Goal: Register for event/course

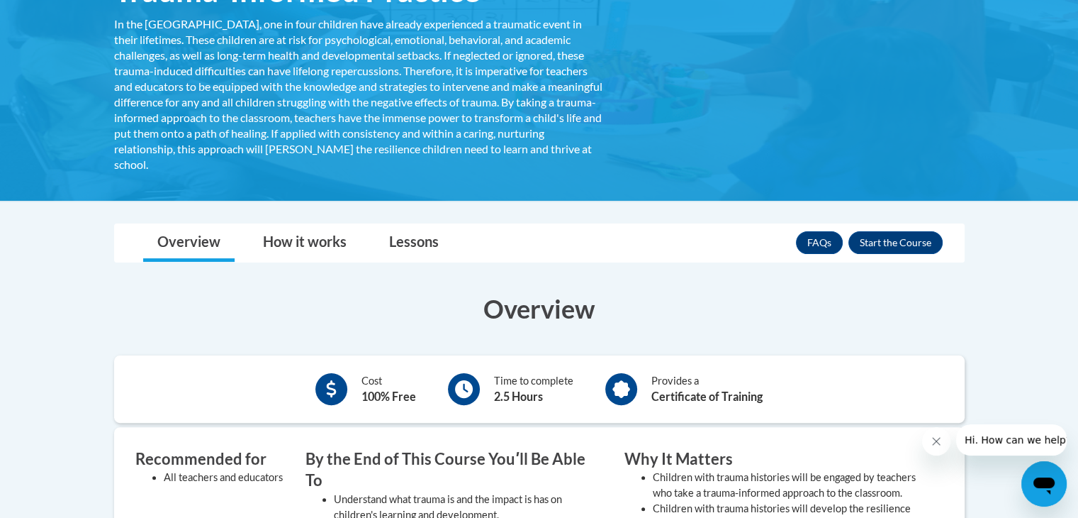
scroll to position [284, 0]
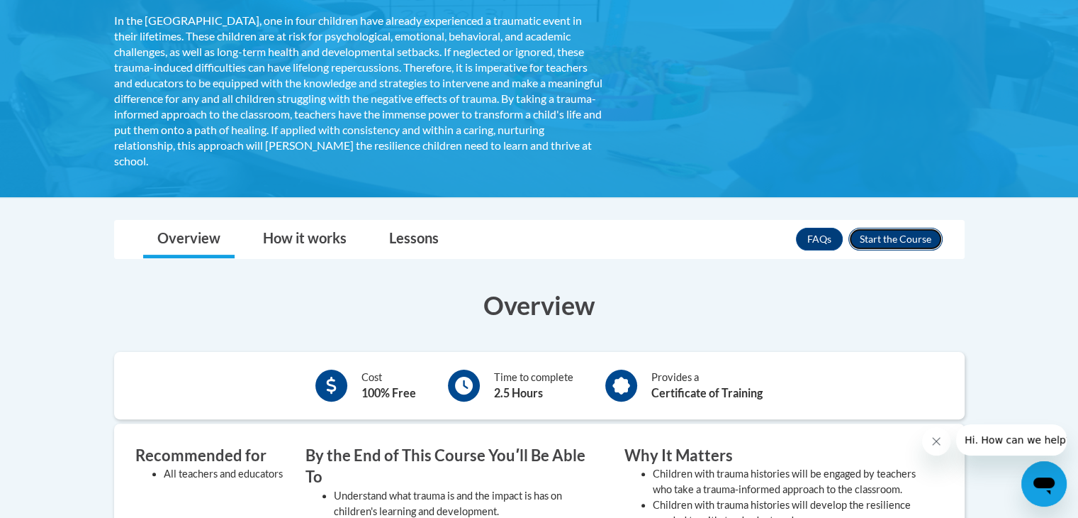
click at [888, 238] on button "Enroll" at bounding box center [896, 239] width 94 height 23
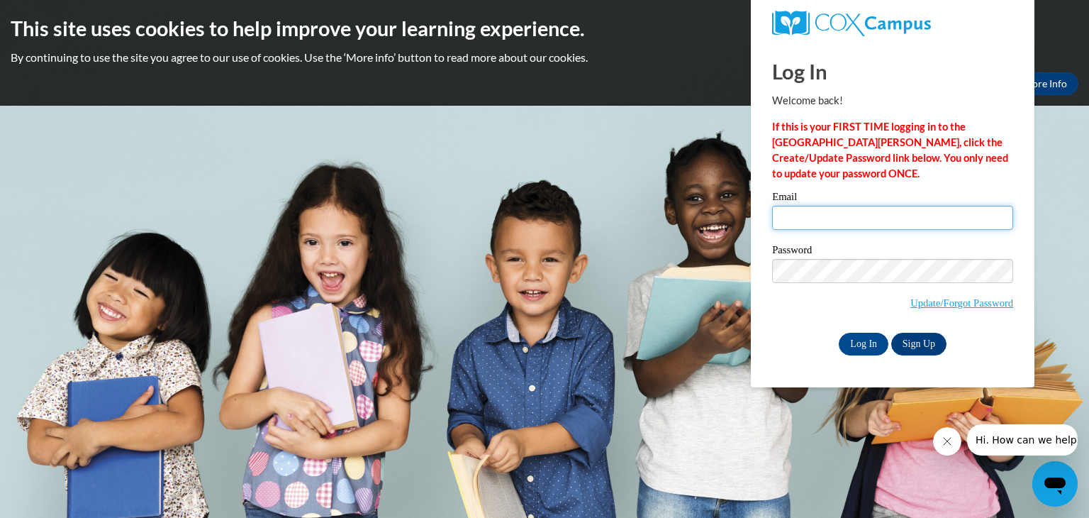
click at [808, 216] on input "Email" at bounding box center [892, 218] width 241 height 24
click at [905, 341] on link "Sign Up" at bounding box center [918, 344] width 55 height 23
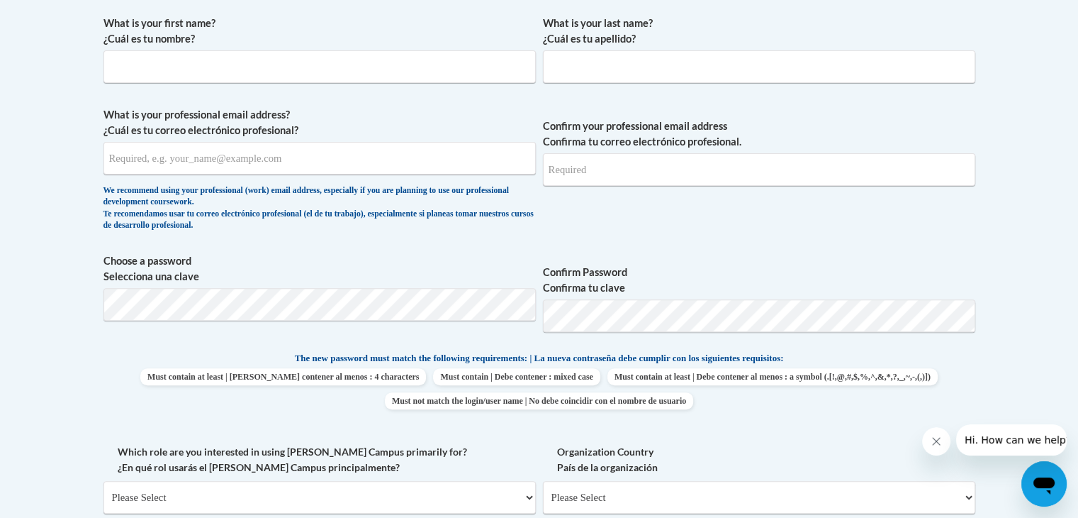
scroll to position [496, 0]
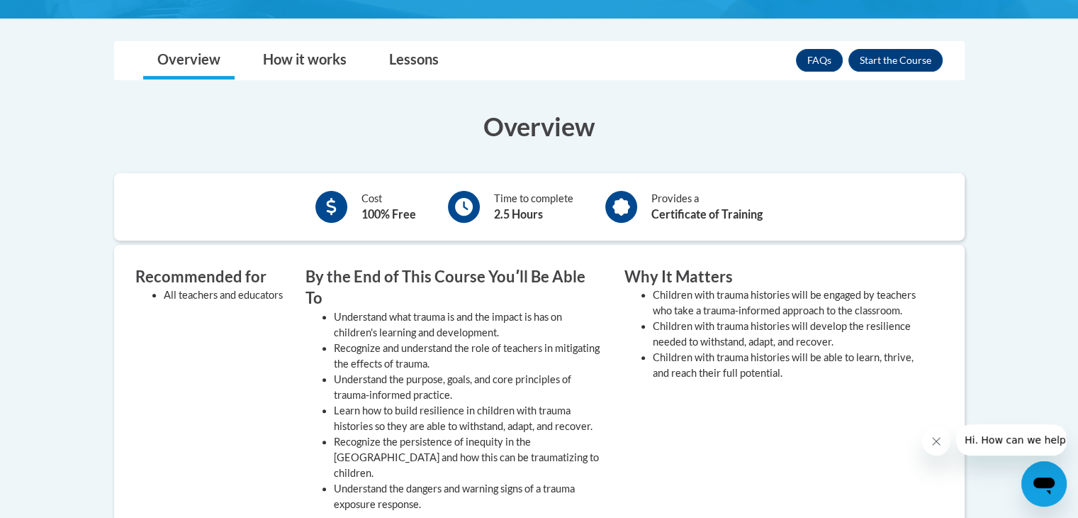
scroll to position [425, 0]
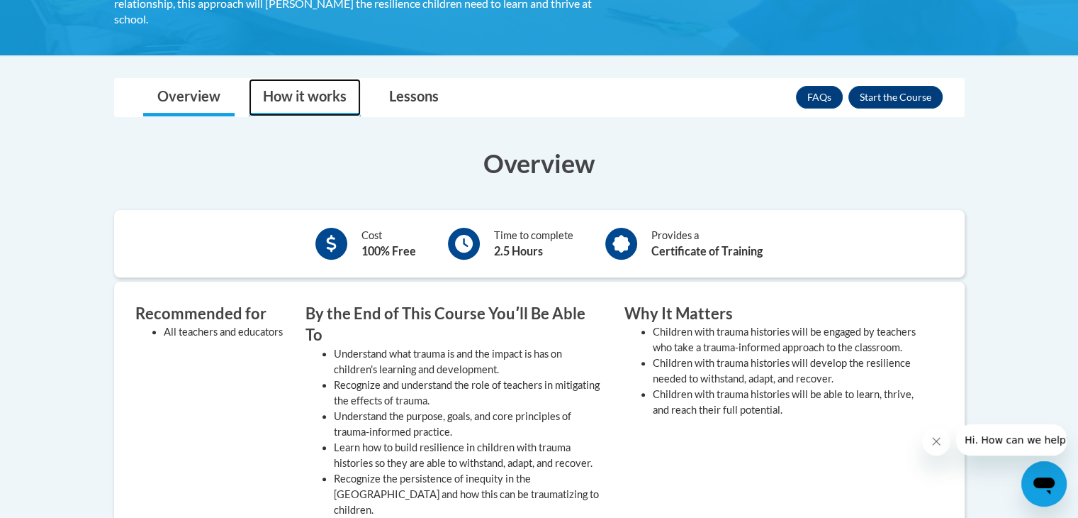
click at [323, 110] on link "How it works" at bounding box center [305, 98] width 112 height 38
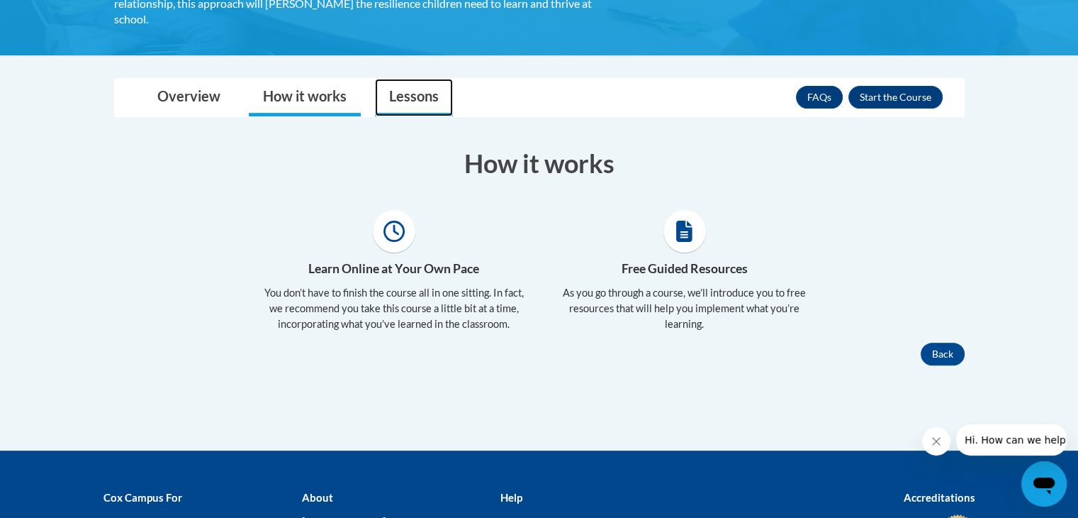
click at [398, 109] on link "Lessons" at bounding box center [414, 98] width 78 height 38
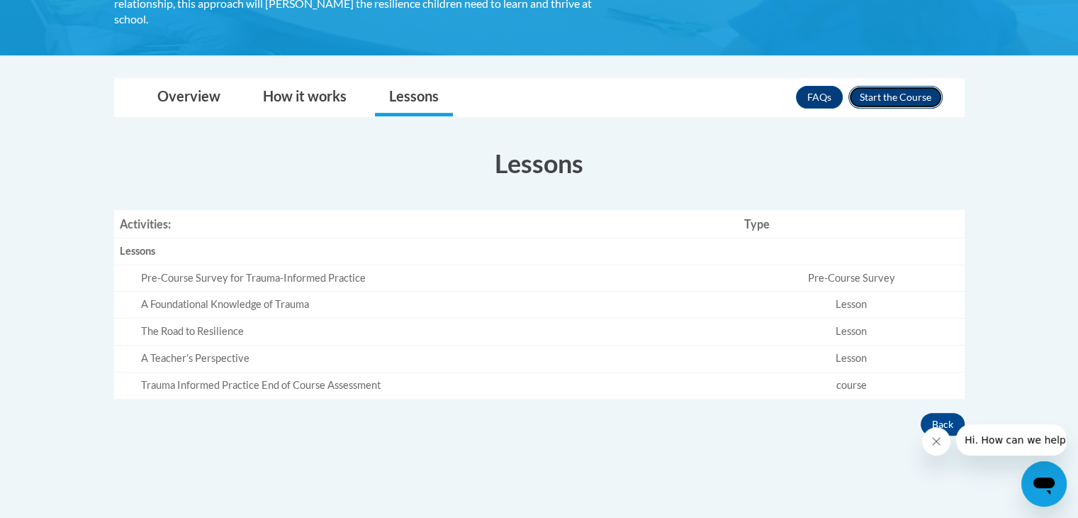
click at [874, 91] on button "Enroll" at bounding box center [896, 97] width 94 height 23
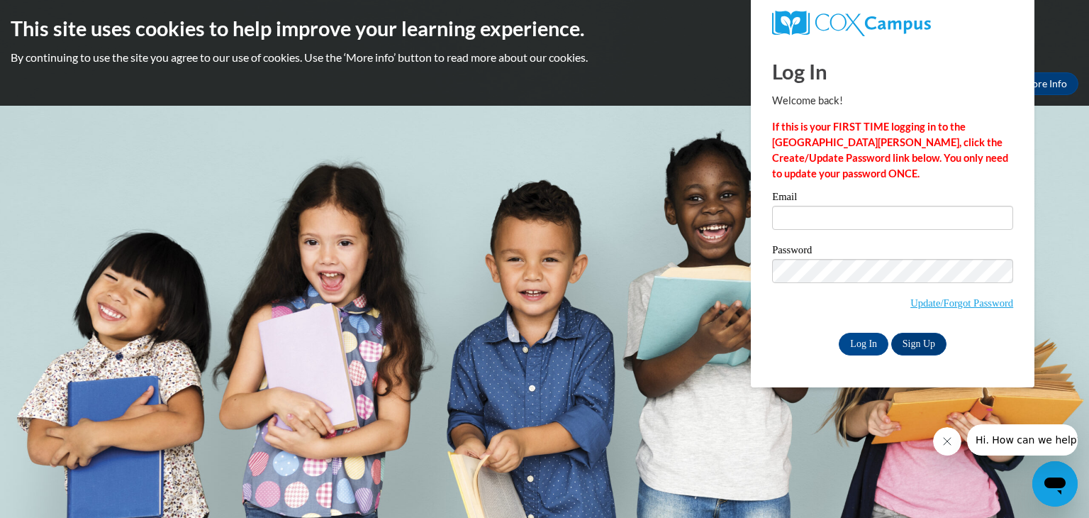
drag, startPoint x: 852, startPoint y: 192, endPoint x: 855, endPoint y: 204, distance: 12.4
click at [852, 191] on label "Email" at bounding box center [892, 198] width 241 height 14
click at [852, 206] on input "Email" at bounding box center [892, 218] width 241 height 24
click at [920, 341] on link "Sign Up" at bounding box center [918, 344] width 55 height 23
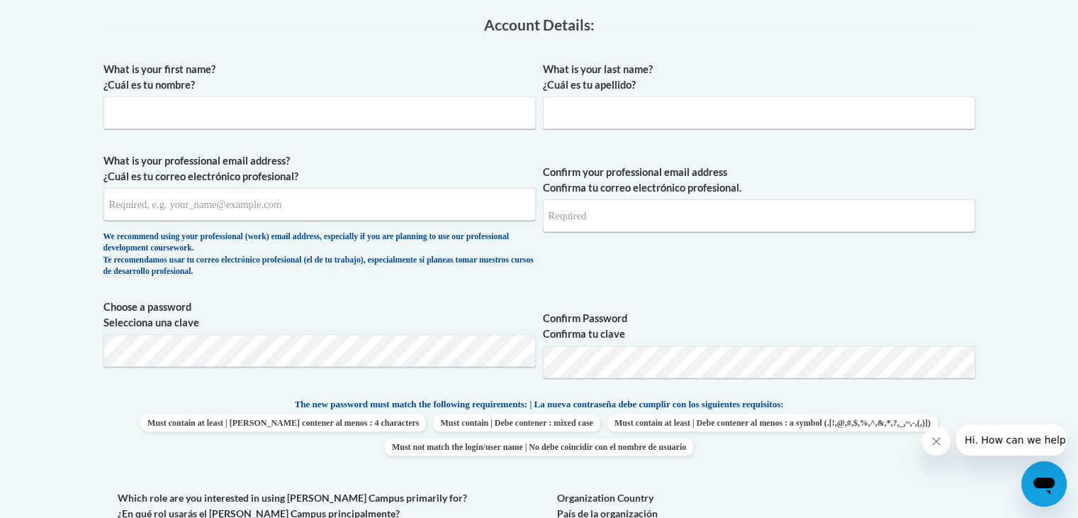
scroll to position [355, 0]
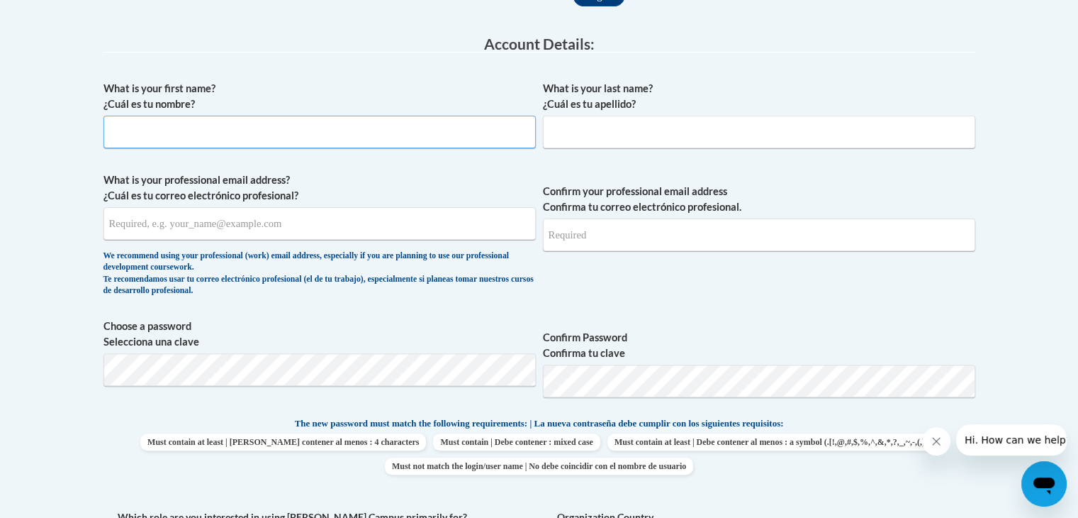
click at [383, 134] on input "What is your first name? ¿Cuál es tu nombre?" at bounding box center [320, 132] width 433 height 33
type input "[PERSON_NAME]"
type input "Beelen"
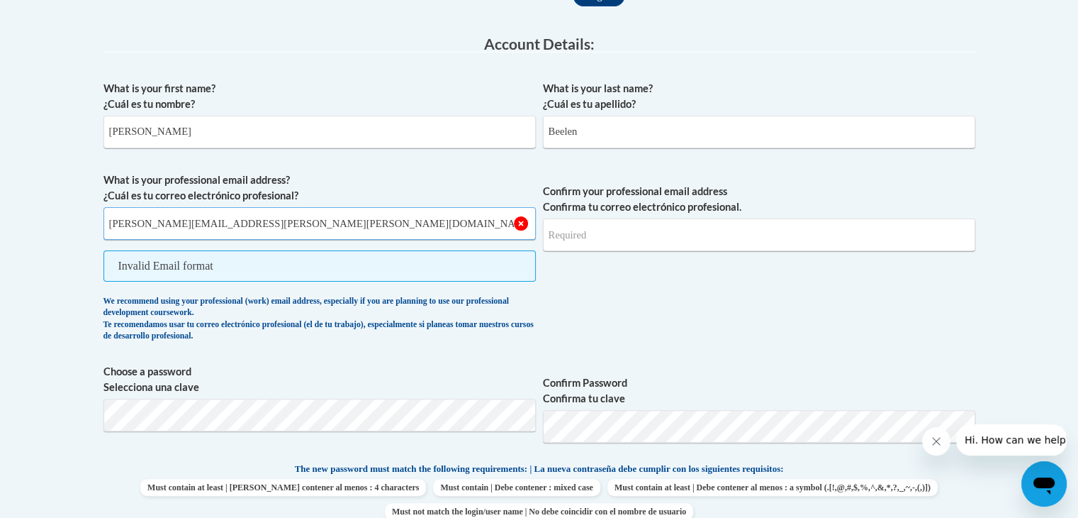
type input "erin.beelen@delmar.k12.de.us"
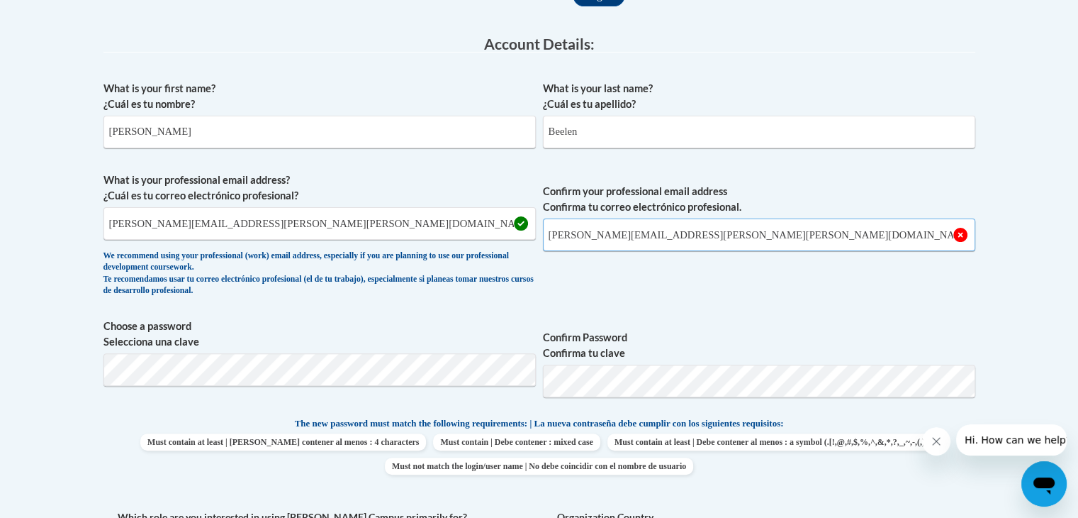
type input "erin.beelen@delmar.k12.de.us"
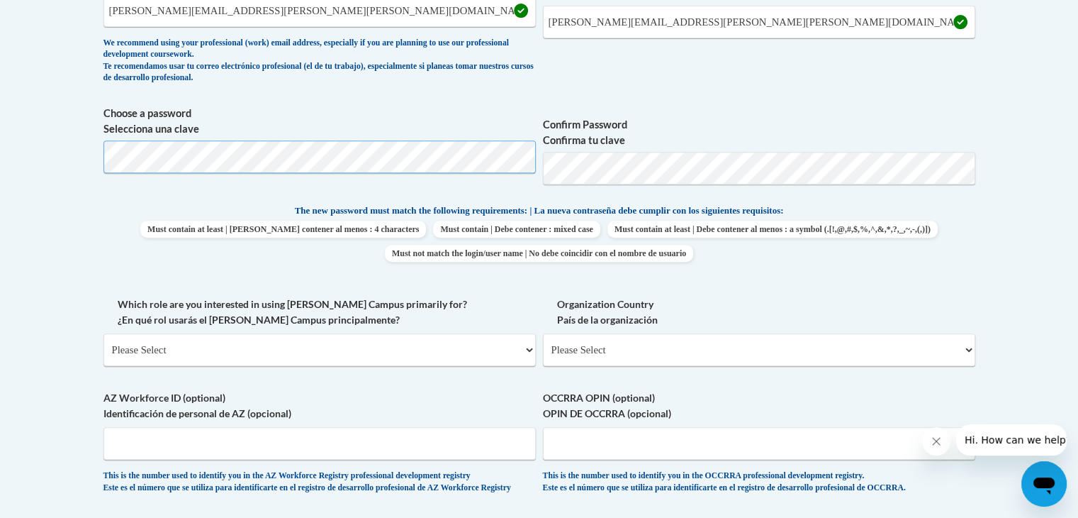
scroll to position [638, 0]
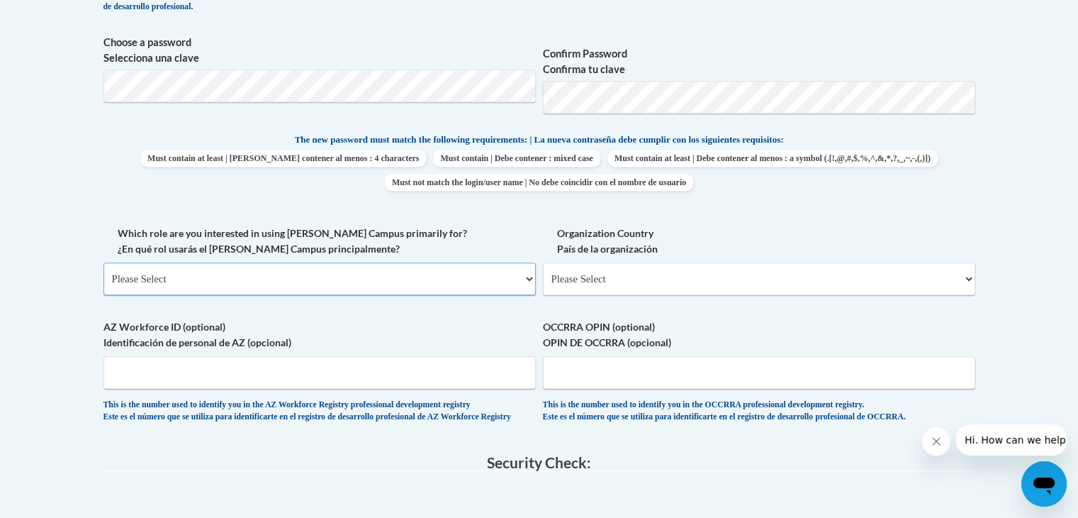
click at [474, 282] on select "Please Select College/University | Colegio/Universidad Community/Nonprofit Part…" at bounding box center [320, 278] width 433 height 33
select select "fbf2d438-af2f-41f8-98f1-81c410e29de3"
click at [104, 262] on select "Please Select College/University | Colegio/Universidad Community/Nonprofit Part…" at bounding box center [320, 278] width 433 height 33
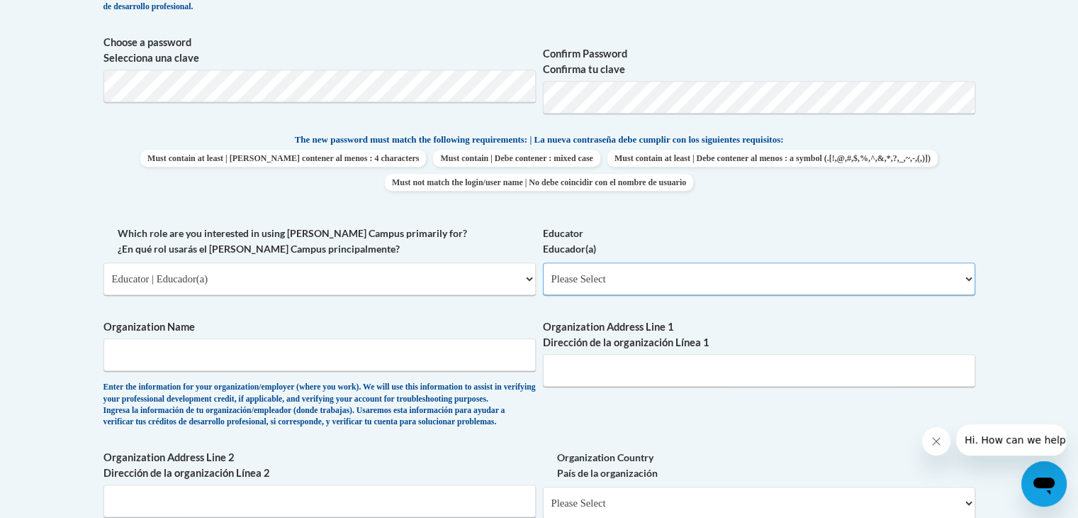
click at [613, 279] on select "Please Select Early Learning/Daycare Teacher/Family Home Care Provider | Maestr…" at bounding box center [759, 278] width 433 height 33
select select "d5fdb05a-b36c-4d60-97fa-9afceda7e903"
click at [543, 262] on select "Please Select Early Learning/Daycare Teacher/Family Home Care Provider | Maestr…" at bounding box center [759, 278] width 433 height 33
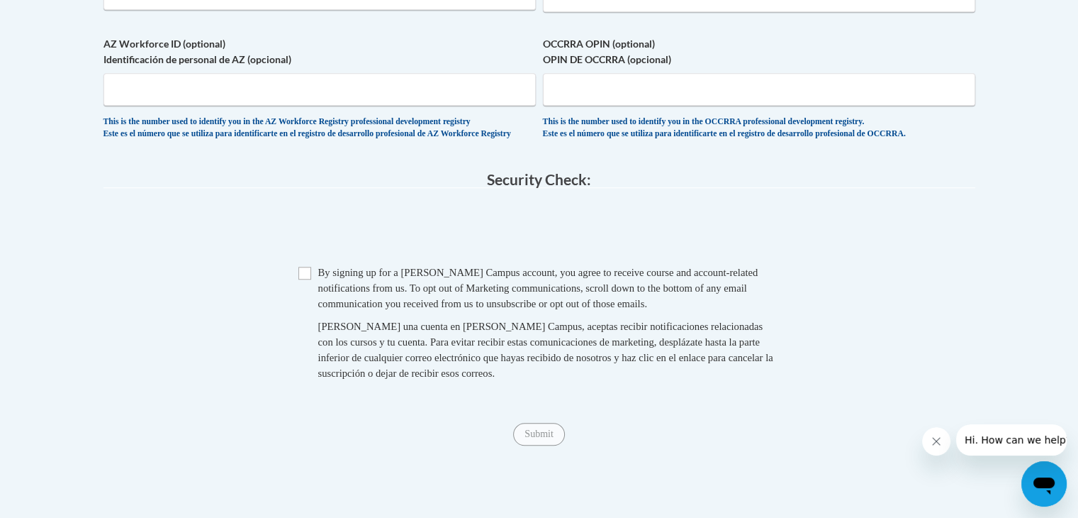
scroll to position [1146, 0]
click at [303, 279] on input "Checkbox" at bounding box center [305, 272] width 13 height 13
checkbox input "true"
click at [539, 445] on input "Submit" at bounding box center [538, 433] width 51 height 23
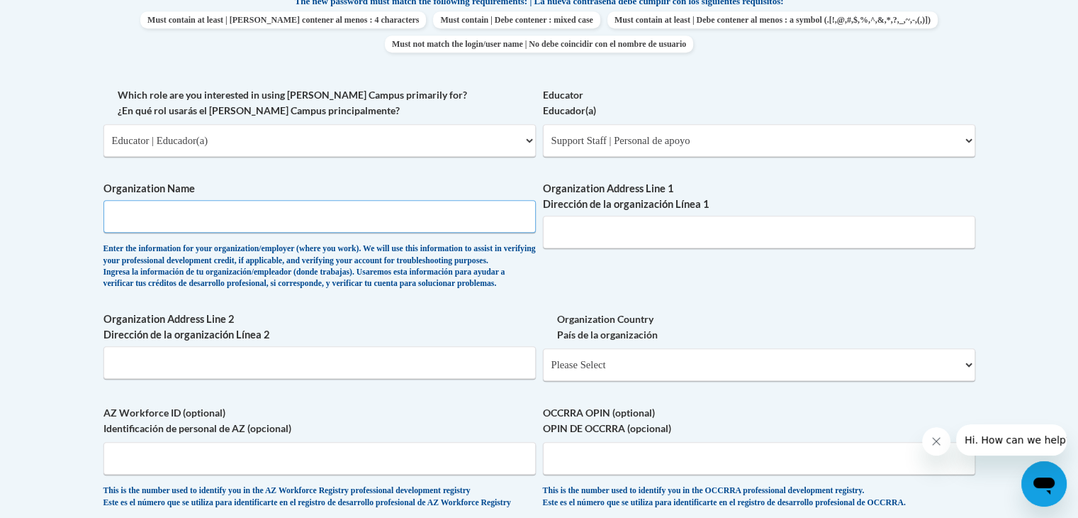
scroll to position [775, 0]
click at [398, 298] on div "Organization Name Enter the information for your organization/employer (where y…" at bounding box center [320, 240] width 433 height 116
click at [374, 213] on input "Organization Name" at bounding box center [320, 217] width 433 height 33
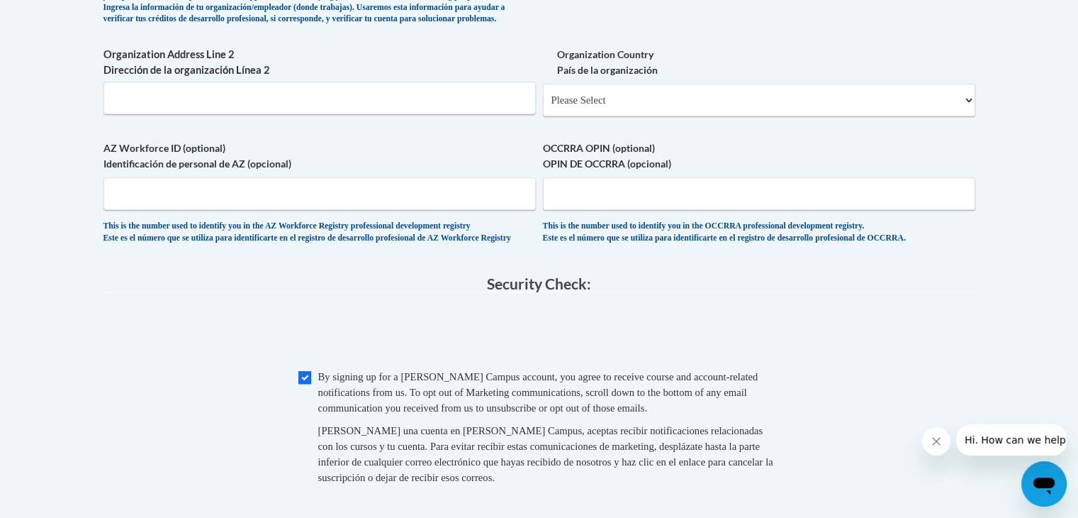
scroll to position [1223, 0]
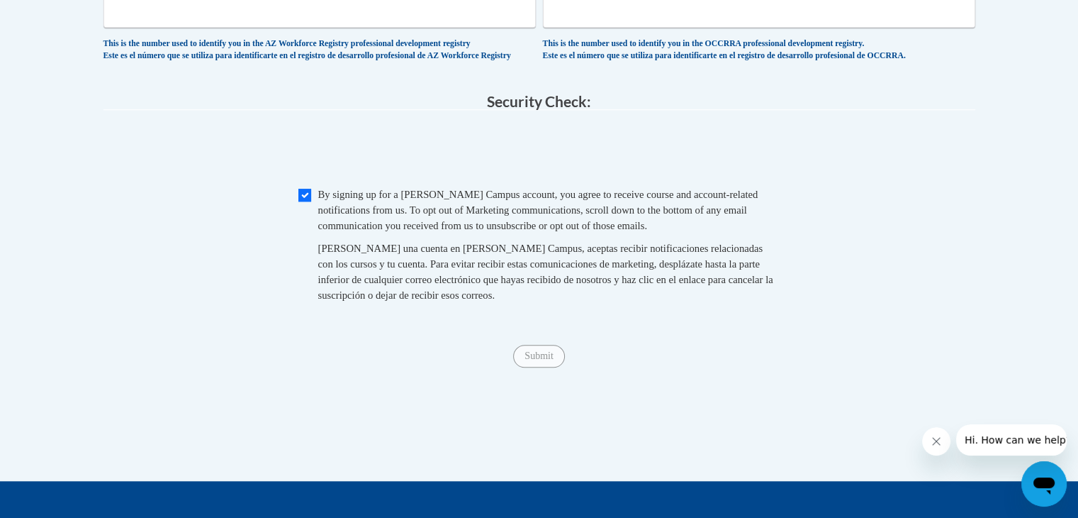
type input "Delmar School District"
click at [400, 367] on div "Submit Submit" at bounding box center [540, 356] width 872 height 23
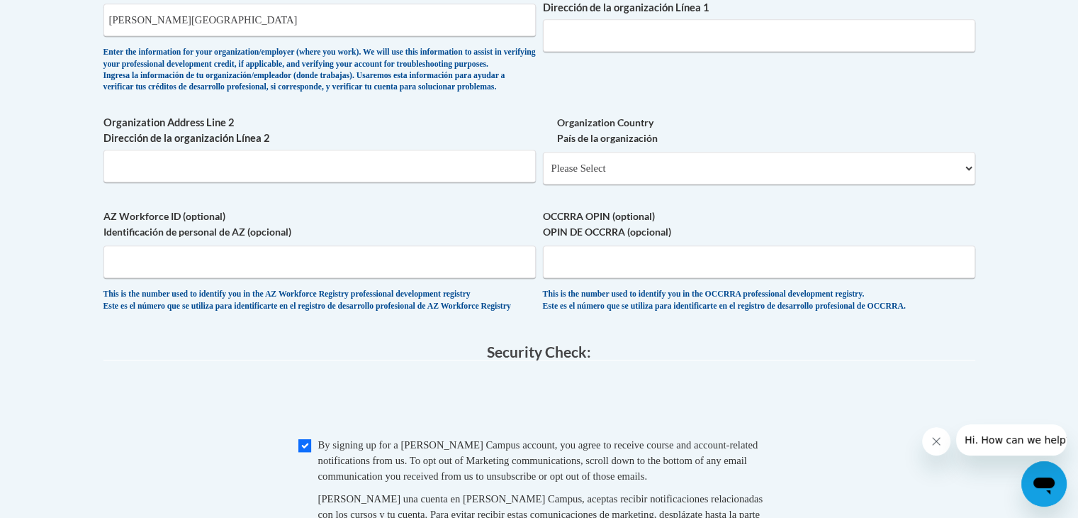
scroll to position [853, 0]
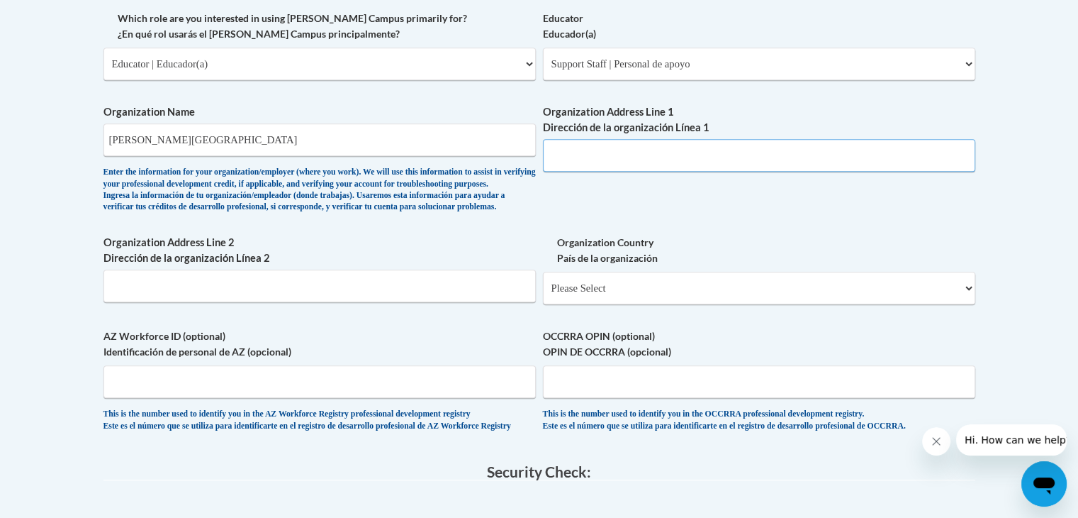
click at [613, 166] on input "Organization Address Line 1 Dirección de la organización Línea 1" at bounding box center [759, 155] width 433 height 33
type input "200 N. 8th Street"
click at [150, 302] on input "Organization Address Line 2 Dirección de la organización Línea 2" at bounding box center [320, 285] width 433 height 33
type input "Delmar, DE 19940"
click at [625, 304] on select "Please Select United States | Estados Unidos Outside of the United States | Fue…" at bounding box center [759, 288] width 433 height 33
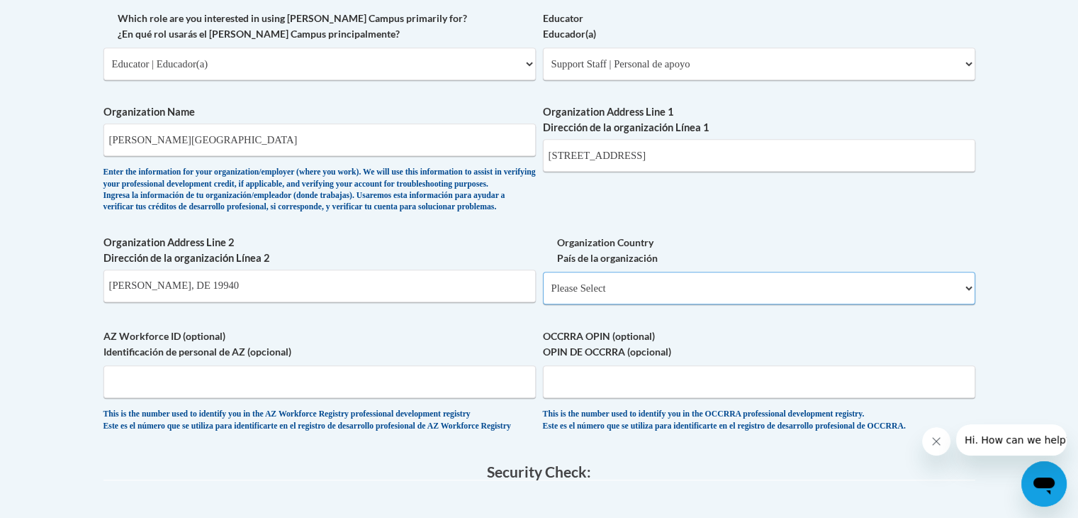
select select "ad49bcad-a171-4b2e-b99c-48b446064914"
click at [543, 294] on select "Please Select United States | Estados Unidos Outside of the United States | Fue…" at bounding box center [759, 288] width 433 height 33
select select
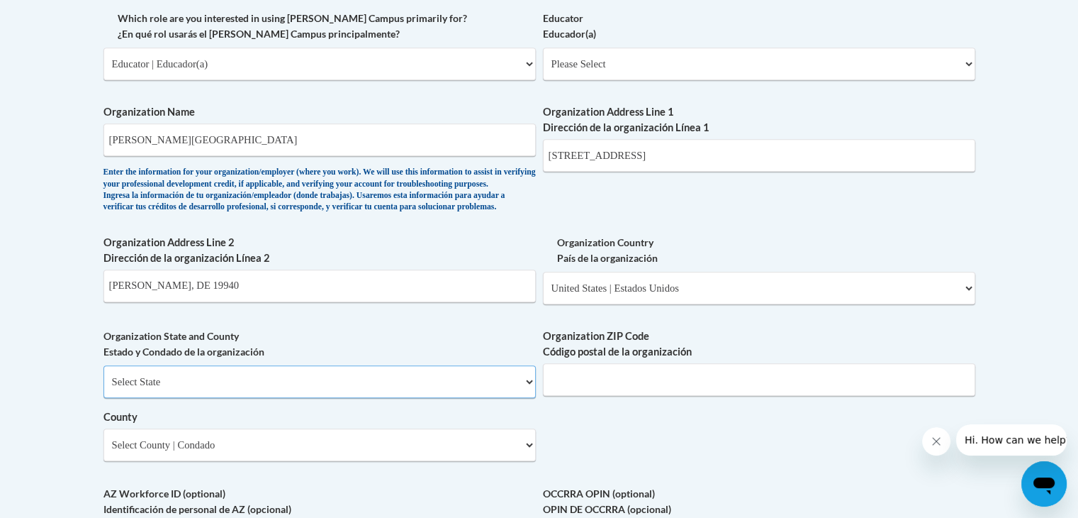
click at [353, 398] on select "Select State Alabama Alaska Arizona Arkansas California Colorado Connecticut De…" at bounding box center [320, 381] width 433 height 33
select select "Delaware"
click at [104, 389] on select "Select State Alabama Alaska Arizona Arkansas California Colorado Connecticut De…" at bounding box center [320, 381] width 433 height 33
click at [442, 302] on input "Delmar, DE 19940" at bounding box center [320, 285] width 433 height 33
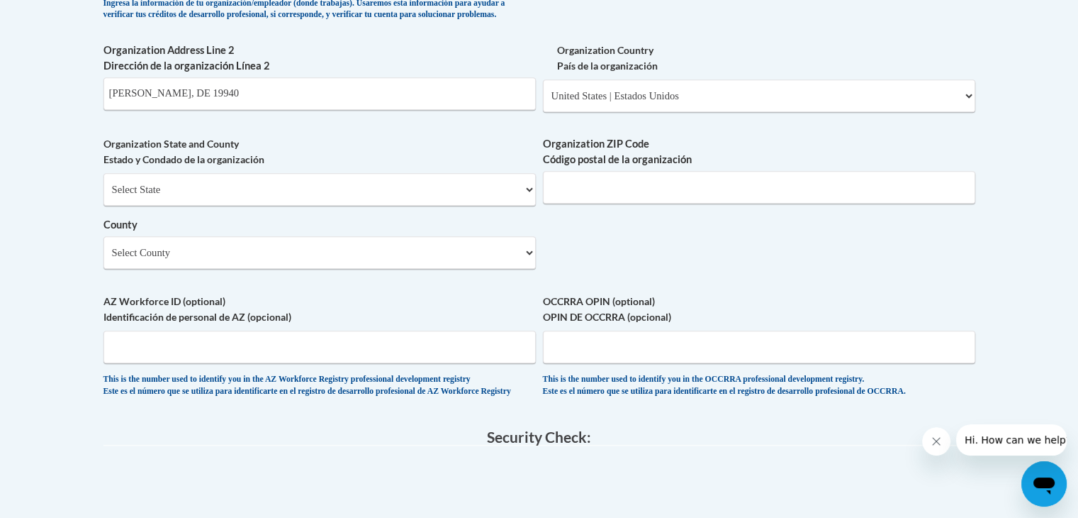
scroll to position [1044, 0]
click at [315, 111] on input "Delmar, DE 19940" at bounding box center [320, 95] width 433 height 33
type input "Delmar, DE"
click at [617, 205] on input "Organization ZIP Code Código postal de la organización" at bounding box center [759, 188] width 433 height 33
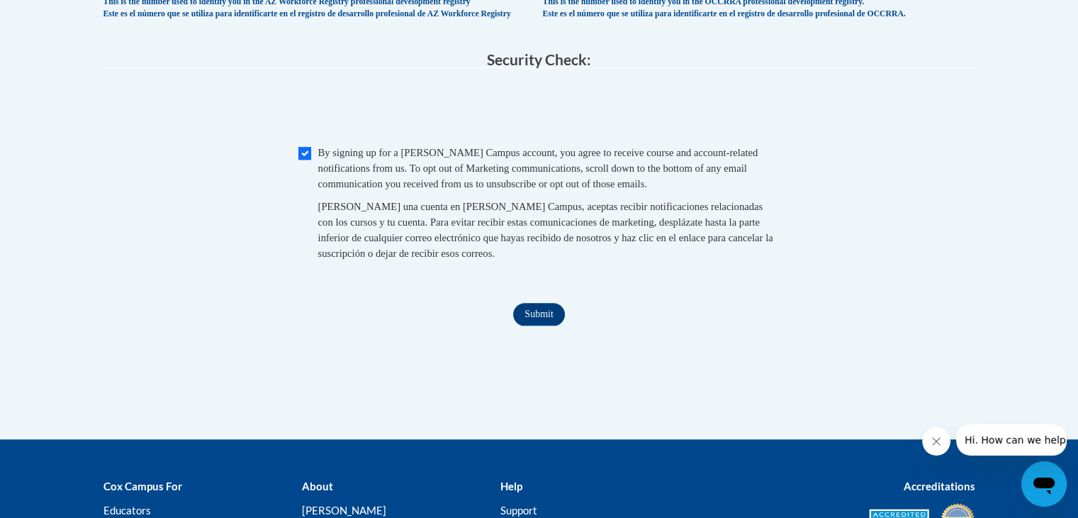
scroll to position [1424, 0]
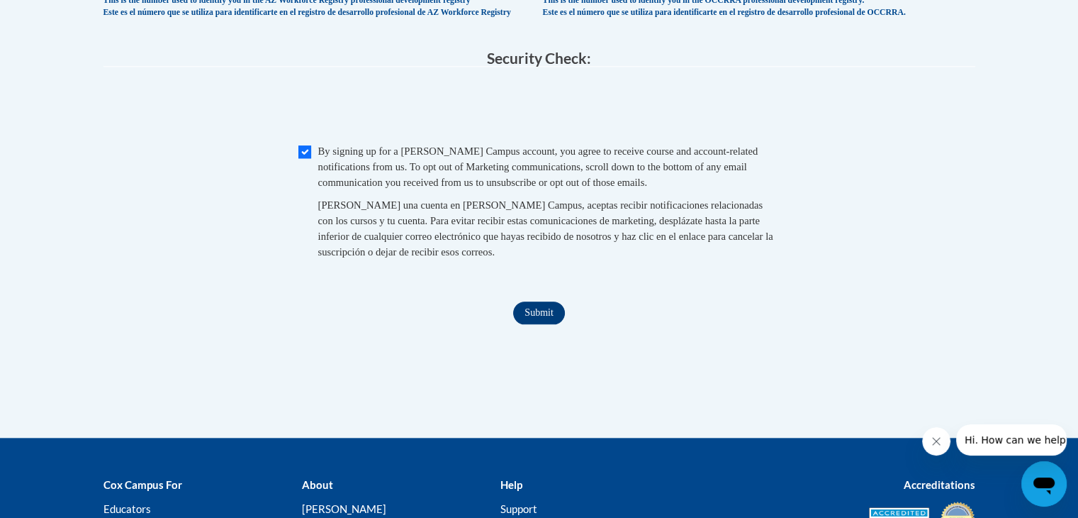
type input "19940"
click at [545, 324] on input "Submit" at bounding box center [538, 312] width 51 height 23
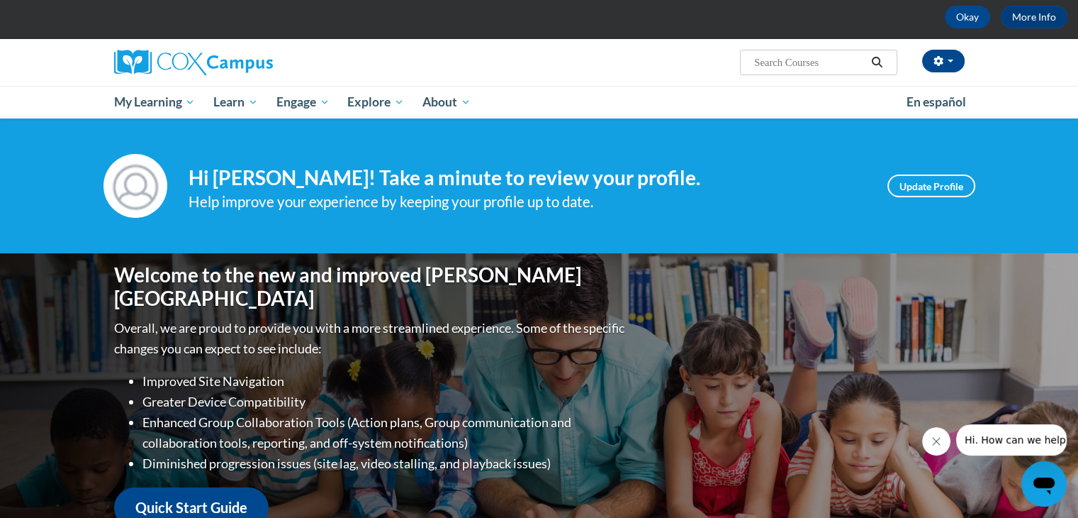
scroll to position [41, 0]
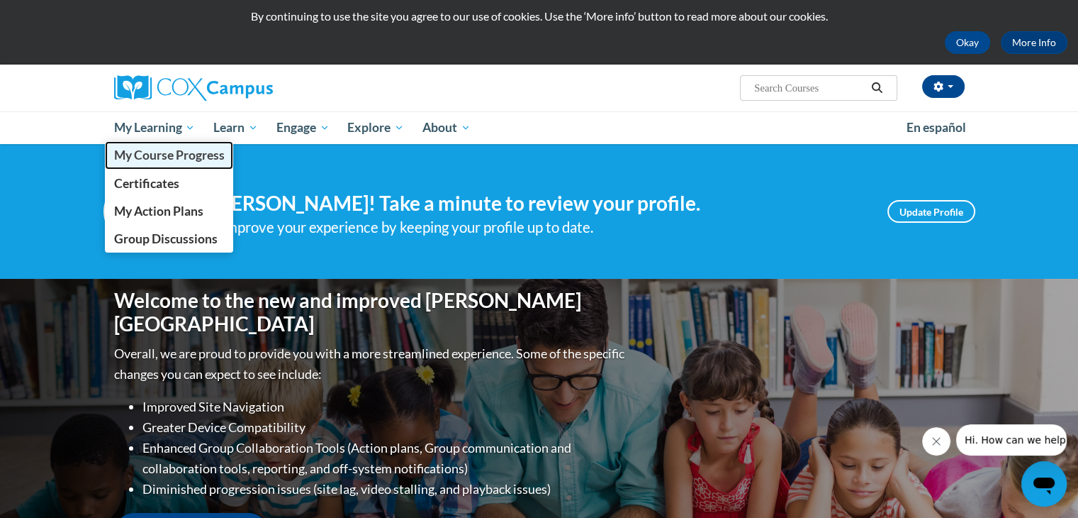
click at [178, 156] on span "My Course Progress" at bounding box center [168, 154] width 111 height 15
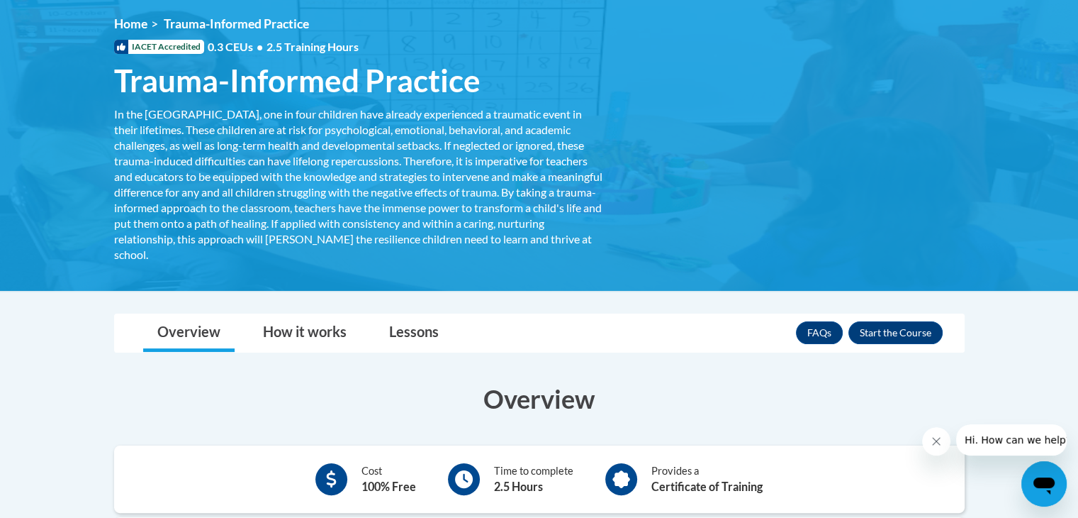
scroll to position [190, 0]
click at [854, 333] on button "Enroll" at bounding box center [896, 332] width 94 height 23
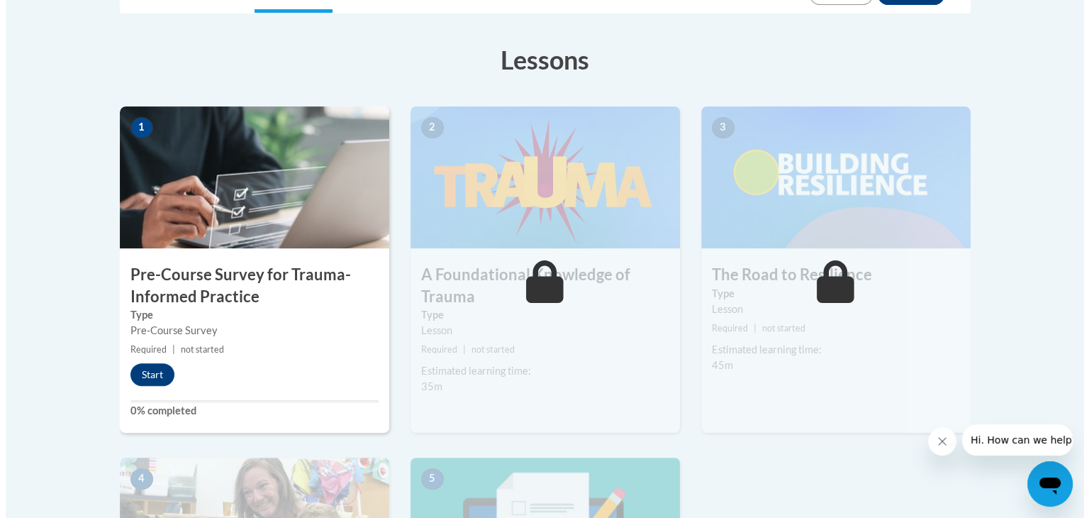
scroll to position [372, 0]
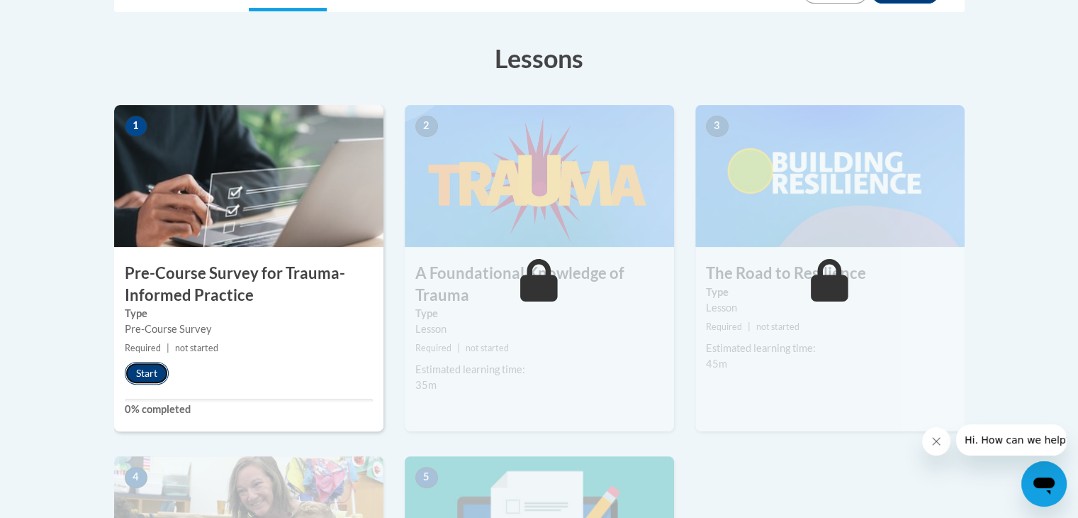
click at [140, 373] on button "Start" at bounding box center [147, 373] width 44 height 23
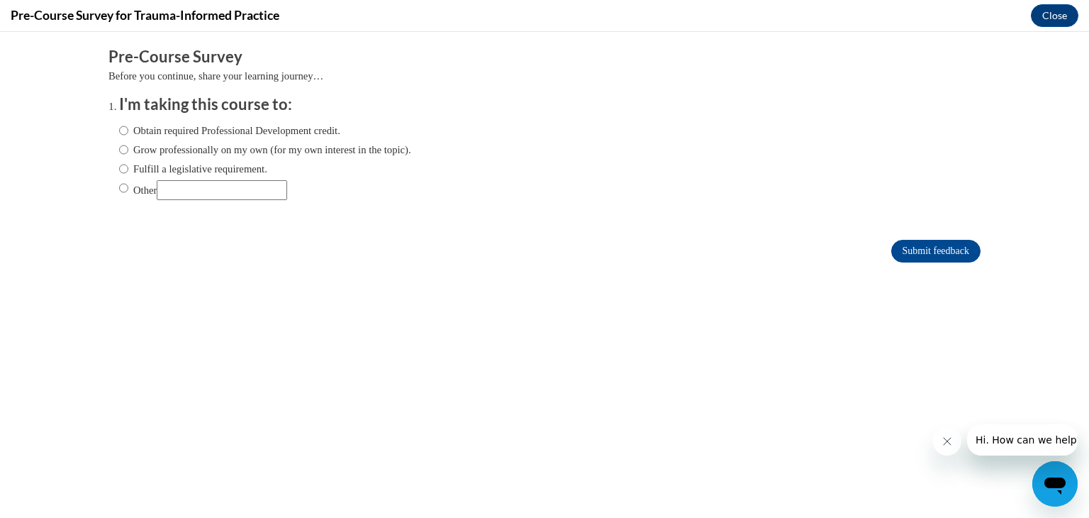
scroll to position [0, 0]
click at [161, 129] on label "Obtain required Professional Development credit." at bounding box center [229, 131] width 221 height 16
click at [128, 129] on input "Obtain required Professional Development credit." at bounding box center [123, 131] width 9 height 16
radio input "true"
click at [913, 244] on input "Submit feedback" at bounding box center [935, 251] width 89 height 23
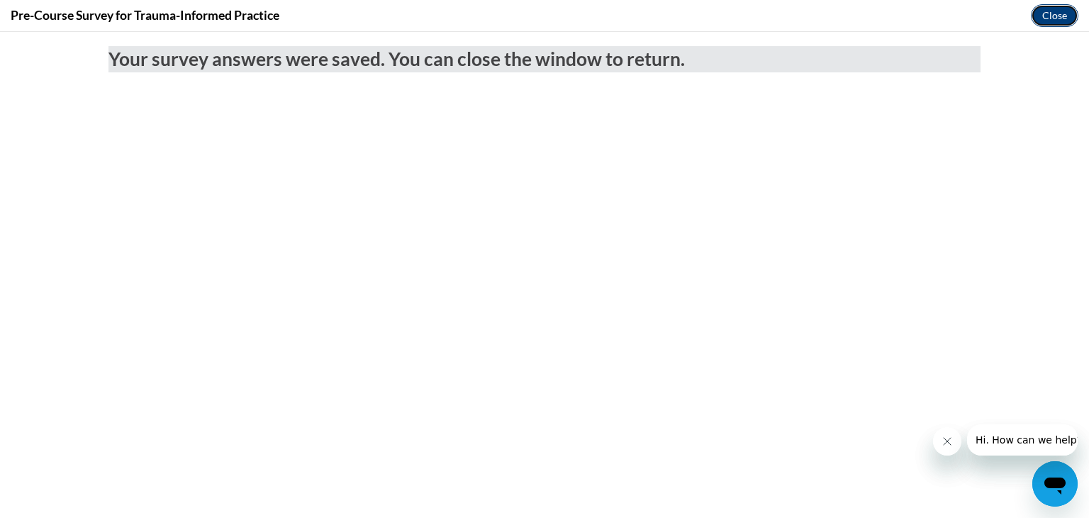
click at [1043, 13] on button "Close" at bounding box center [1055, 15] width 48 height 23
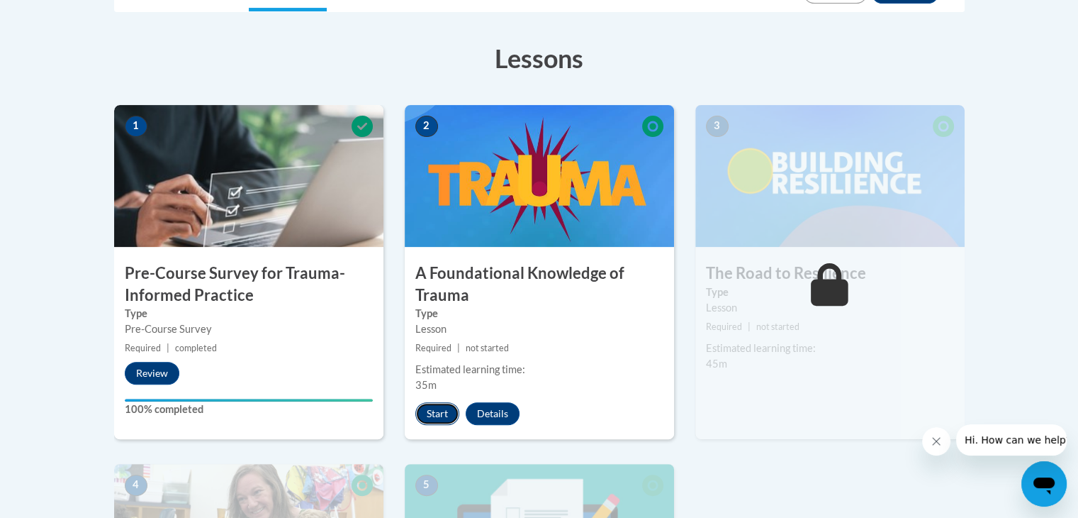
click at [449, 403] on button "Start" at bounding box center [438, 413] width 44 height 23
